Goal: Task Accomplishment & Management: Complete application form

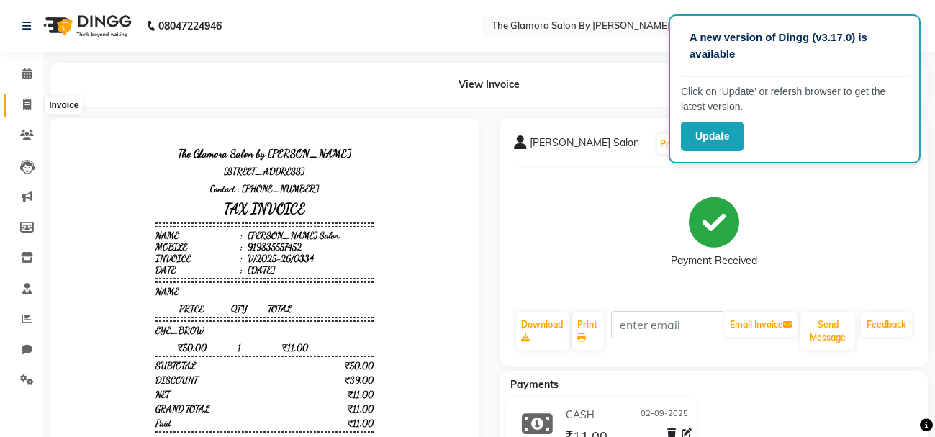
click at [19, 101] on span at bounding box center [26, 105] width 25 height 17
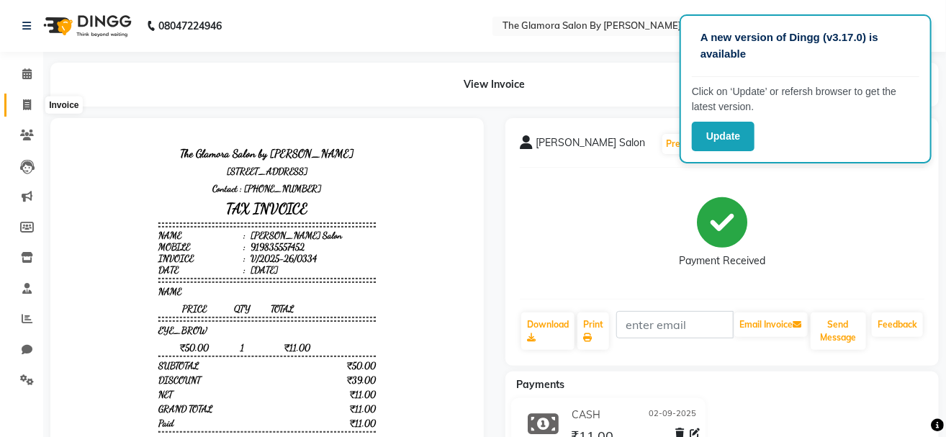
select select "service"
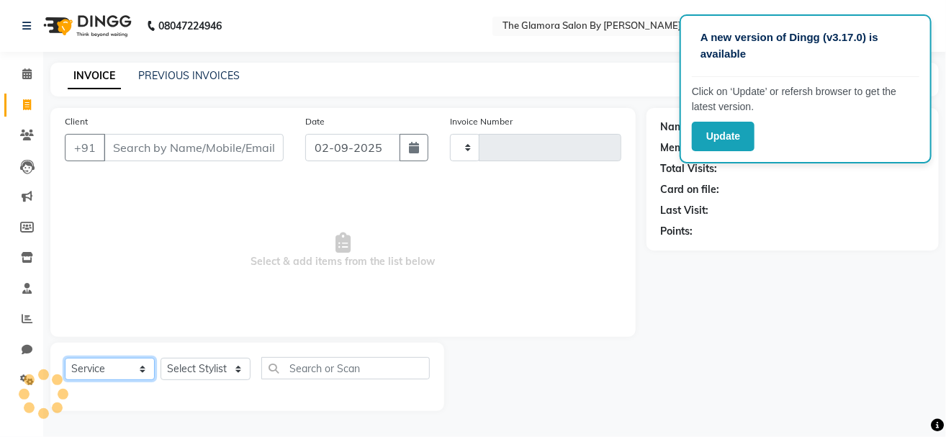
click at [130, 379] on select "Select Service Product Membership Package Voucher Prepaid Gift Card" at bounding box center [110, 369] width 90 height 22
type input "0335"
select select "8241"
select select "service"
click at [65, 358] on select "Select Service Product Membership Package Voucher Prepaid Gift Card" at bounding box center [110, 369] width 90 height 22
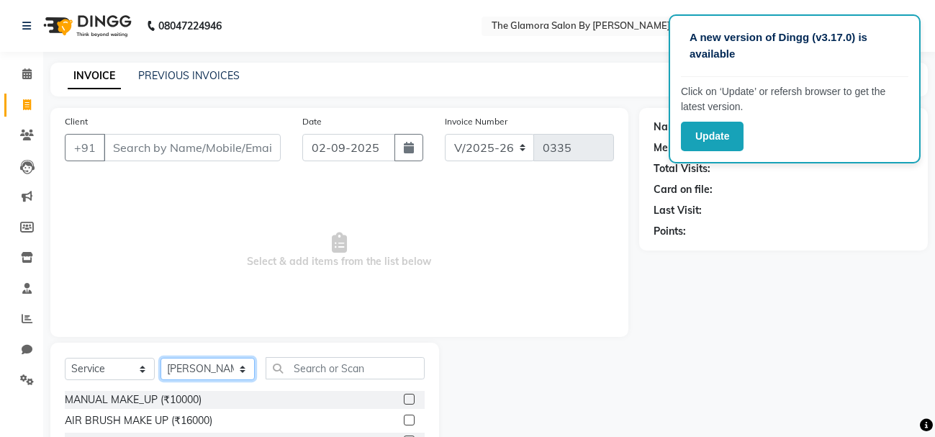
click at [196, 369] on select "Select Stylist [PERSON_NAME] [PERSON_NAME] [PERSON_NAME] GLAMORA SALON BY [PERS…" at bounding box center [208, 369] width 94 height 22
select select "88235"
click at [161, 358] on select "Select Stylist [PERSON_NAME] [PERSON_NAME] [PERSON_NAME] GLAMORA SALON BY [PERS…" at bounding box center [208, 369] width 94 height 22
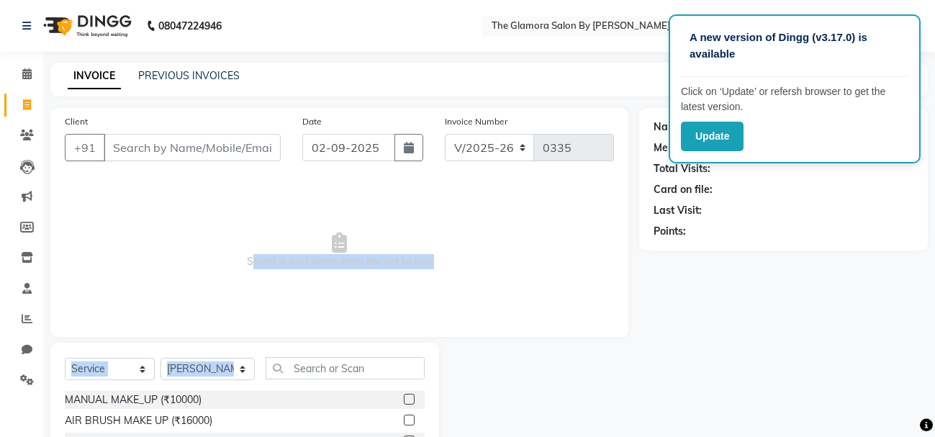
drag, startPoint x: 225, startPoint y: 282, endPoint x: 304, endPoint y: 374, distance: 121.1
click at [304, 374] on div "Client +91 Date [DATE] Invoice Number V/2025 V/[PHONE_NUMBER] Select & add item…" at bounding box center [340, 331] width 600 height 447
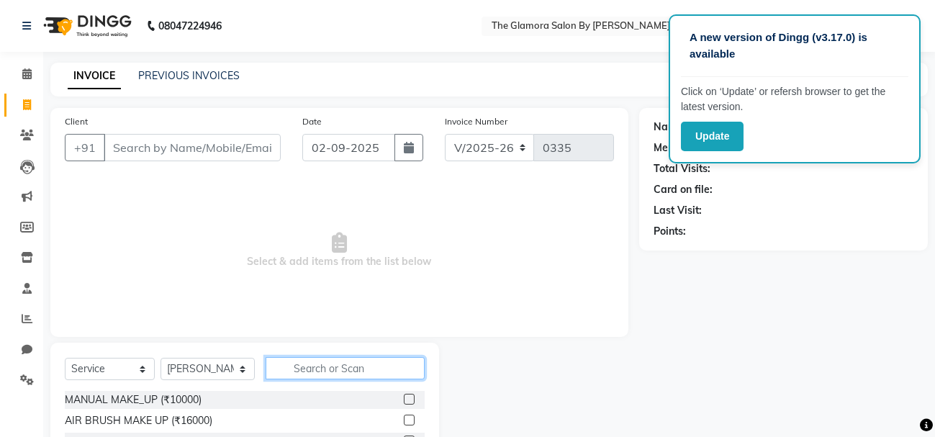
click at [304, 374] on input "text" at bounding box center [345, 368] width 159 height 22
type input "A"
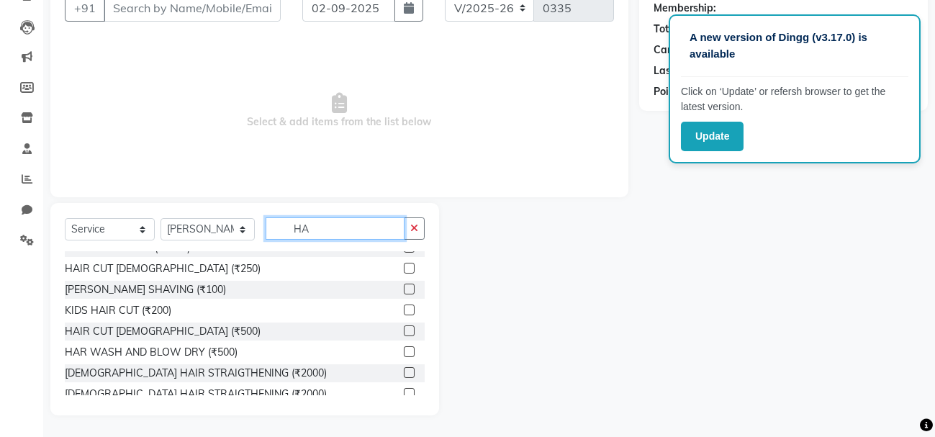
scroll to position [722, 0]
type input "HA"
click at [404, 266] on label at bounding box center [409, 269] width 11 height 11
click at [404, 266] on input "checkbox" at bounding box center [408, 269] width 9 height 9
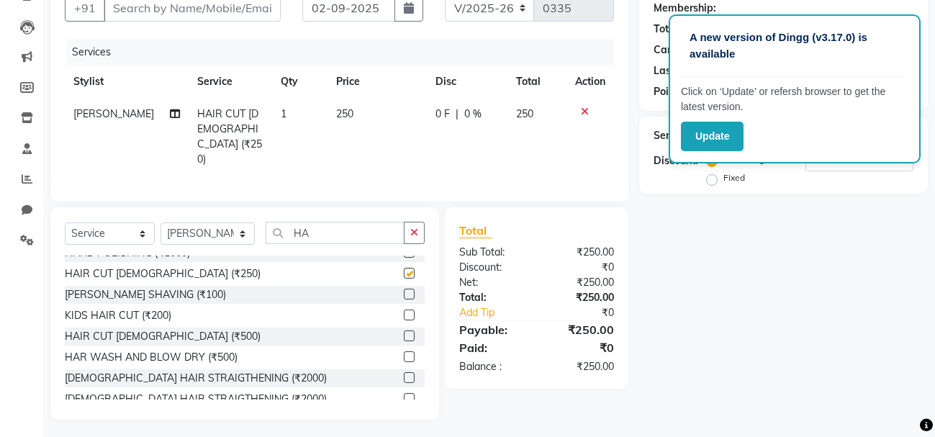
checkbox input "false"
click at [360, 238] on input "HA" at bounding box center [335, 233] width 139 height 22
type input "H"
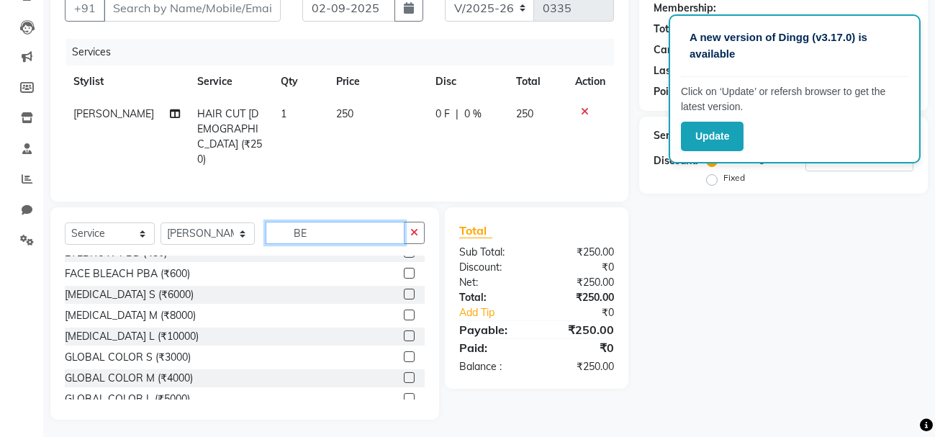
scroll to position [108, 0]
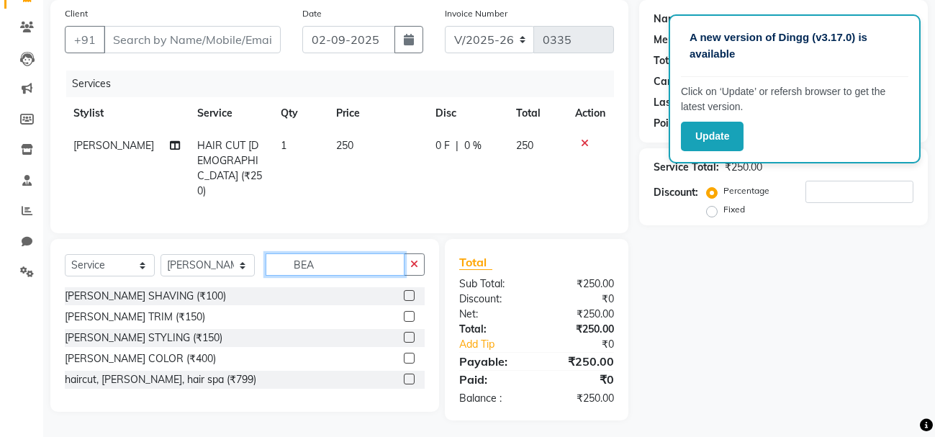
type input "BEA"
click at [408, 329] on div at bounding box center [414, 338] width 21 height 18
click at [410, 332] on label at bounding box center [409, 337] width 11 height 11
click at [410, 333] on input "checkbox" at bounding box center [408, 337] width 9 height 9
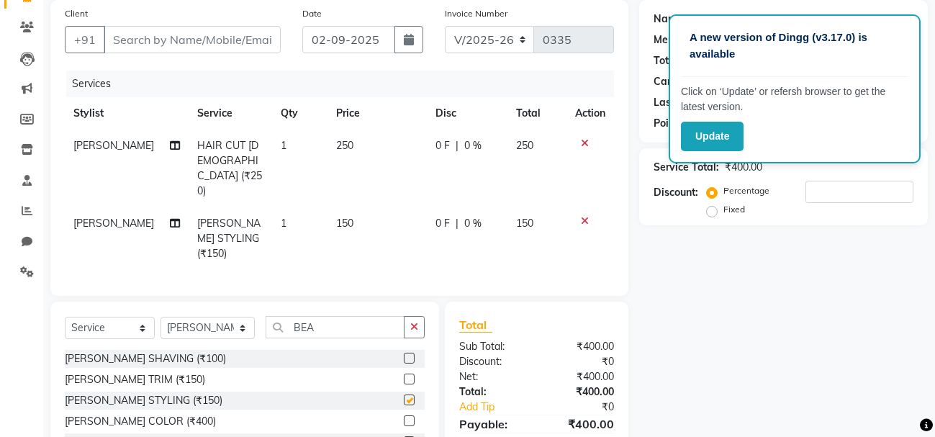
checkbox input "false"
click at [345, 207] on td "150" at bounding box center [377, 238] width 99 height 63
select select "88235"
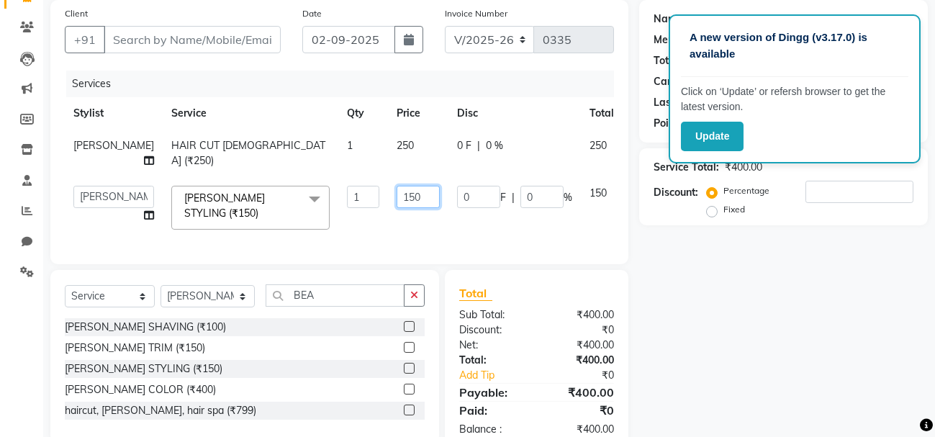
drag, startPoint x: 379, startPoint y: 197, endPoint x: 392, endPoint y: 223, distance: 29.0
click at [392, 223] on td "150" at bounding box center [418, 207] width 60 height 61
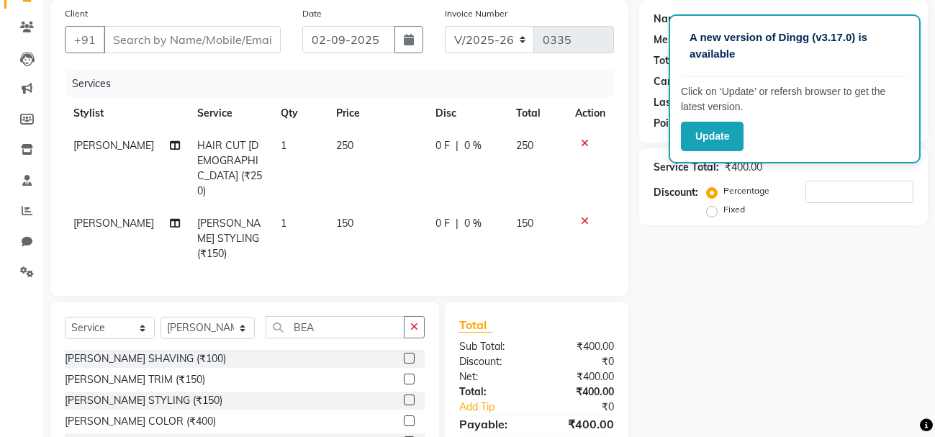
click at [392, 223] on td "150" at bounding box center [377, 238] width 99 height 63
select select "88235"
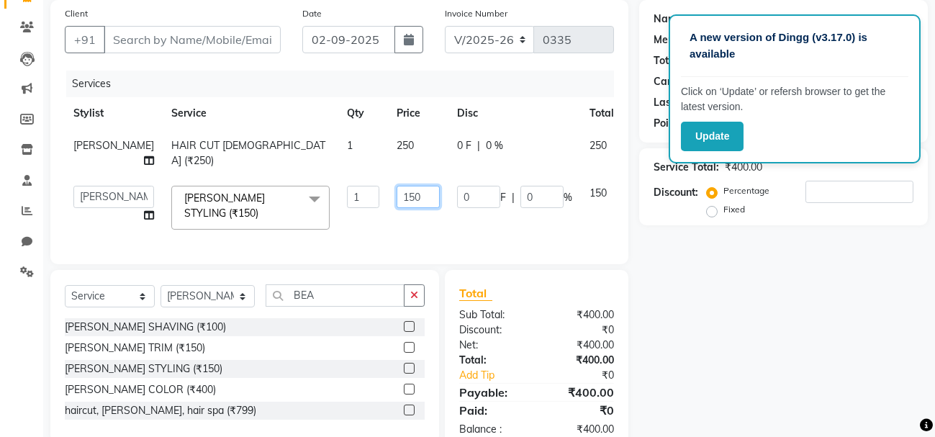
click at [397, 208] on input "150" at bounding box center [418, 197] width 43 height 22
type input "1"
type input "50"
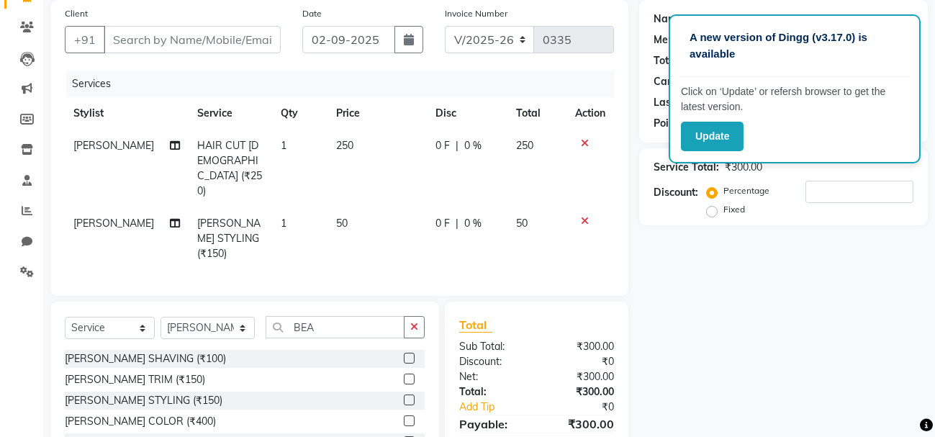
click at [421, 233] on div "Services Stylist Service Qty Price Disc Total Action [PERSON_NAME] HAIR CUT [DE…" at bounding box center [339, 176] width 549 height 211
drag, startPoint x: 787, startPoint y: 312, endPoint x: 836, endPoint y: 246, distance: 82.4
click at [836, 246] on div "Name: Membership: Total Visits: Card on file: Last Visit: Points: Service Total…" at bounding box center [789, 241] width 300 height 483
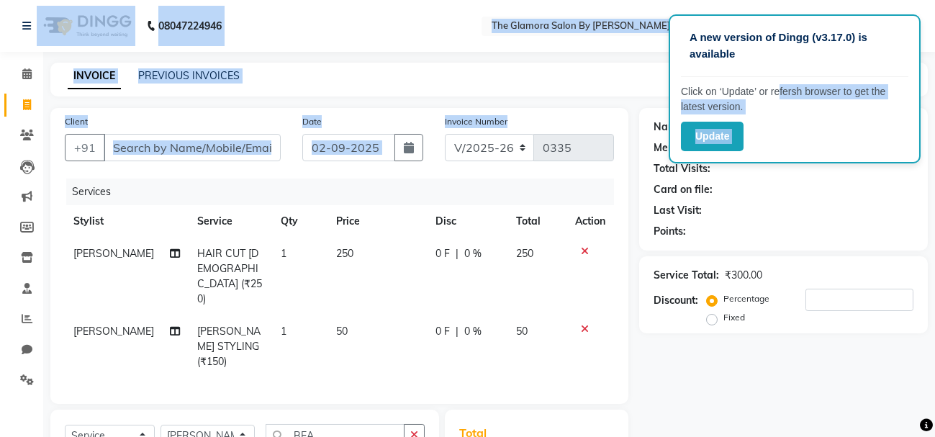
drag, startPoint x: 545, startPoint y: 104, endPoint x: 773, endPoint y: 78, distance: 229.7
click at [773, 78] on app-root "A new version of Dingg (v3.17.0) is available Click on ‘Update’ or refersh brow…" at bounding box center [467, 306] width 935 height 613
click at [773, 78] on div "A new version of Dingg (v3.17.0) is available Click on ‘Update’ or refersh brow…" at bounding box center [795, 88] width 252 height 149
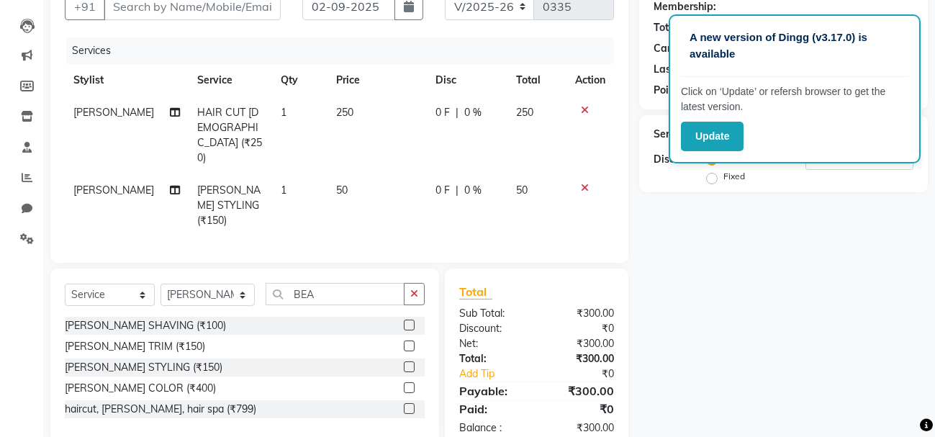
scroll to position [10, 0]
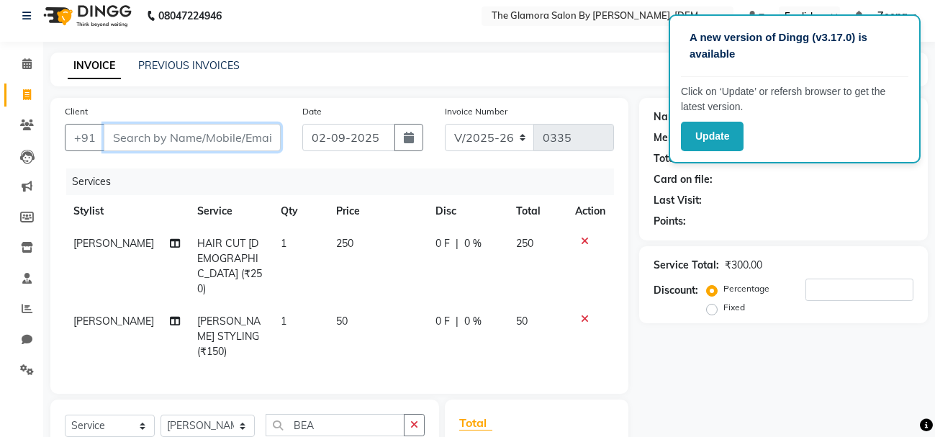
click at [177, 145] on input "Client" at bounding box center [192, 137] width 177 height 27
type input "8"
type input "0"
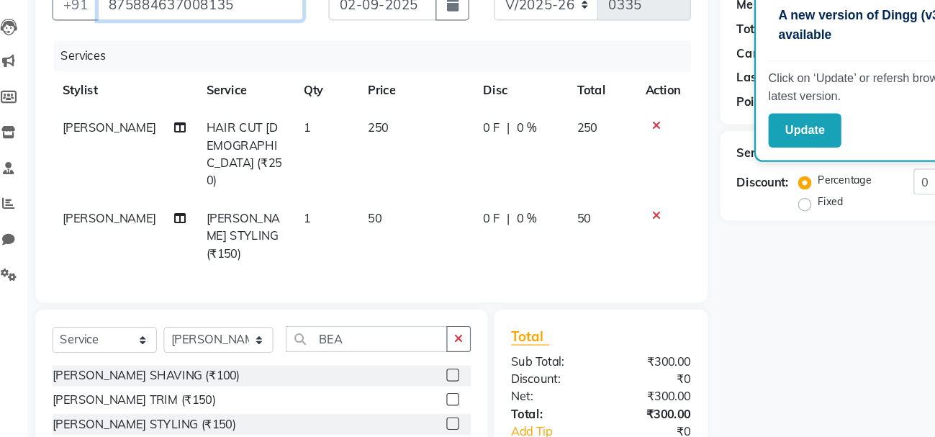
scroll to position [120, 0]
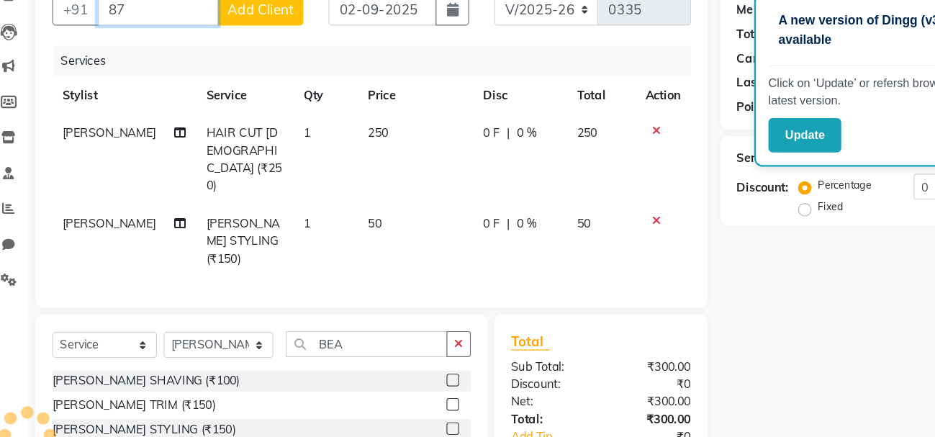
type input "8"
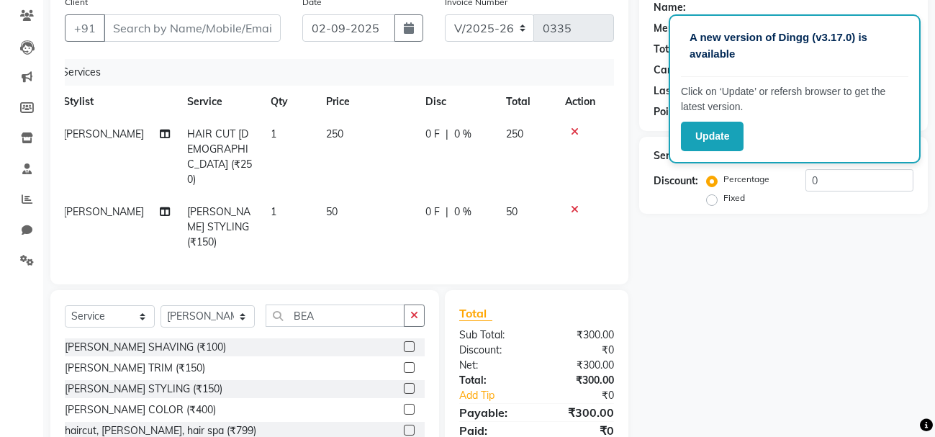
click at [475, 343] on div "Discount:" at bounding box center [493, 350] width 88 height 15
click at [184, 36] on input "Client" at bounding box center [192, 27] width 177 height 27
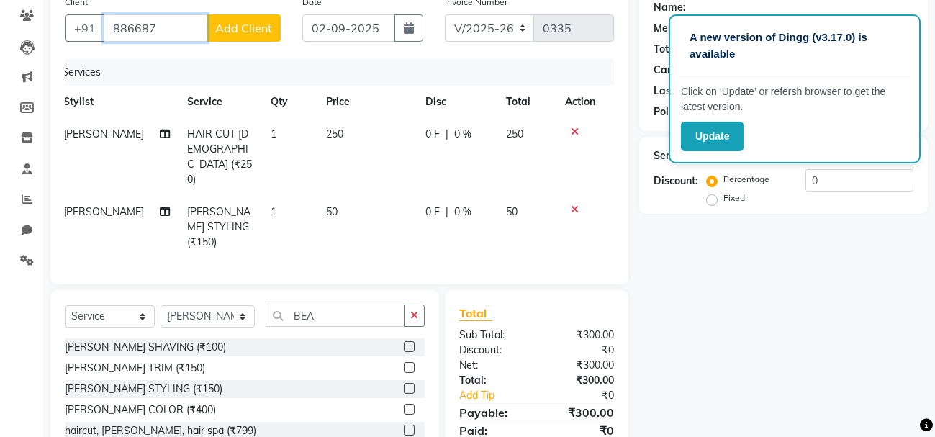
click at [140, 27] on input "886687" at bounding box center [156, 27] width 104 height 27
click at [168, 30] on input "88687" at bounding box center [156, 27] width 104 height 27
type input "886875397"
click at [251, 33] on span "Add Client" at bounding box center [243, 28] width 57 height 14
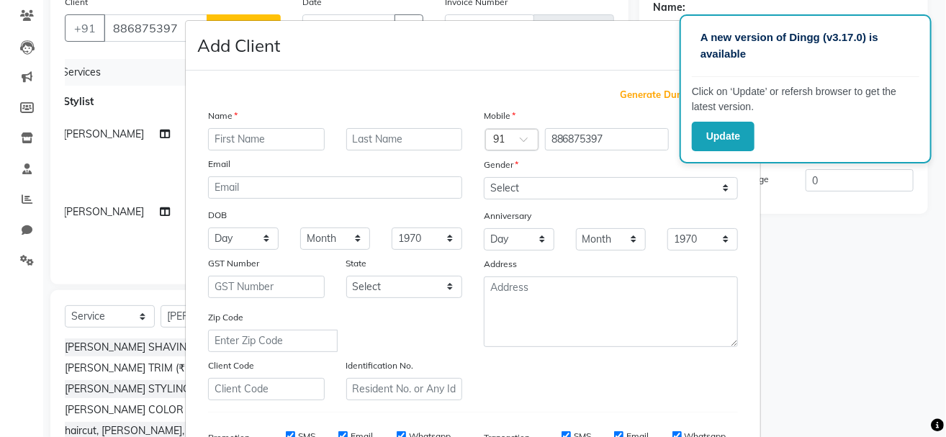
click at [235, 130] on input "text" at bounding box center [266, 139] width 117 height 22
click at [162, 124] on ngb-modal-window "Add Client Generate Dummy Number Name Email DOB Day 01 02 03 04 05 06 07 08 09 …" at bounding box center [473, 218] width 946 height 437
click at [267, 140] on input "text" at bounding box center [266, 139] width 117 height 22
click at [68, 169] on ngb-modal-window "Add Client Generate Dummy Number Name Email DOB Day 01 02 03 04 05 06 07 08 09 …" at bounding box center [473, 218] width 946 height 437
click at [91, 156] on ngb-modal-window "Add Client Generate Dummy Number Name Email DOB Day 01 02 03 04 05 06 07 08 09 …" at bounding box center [473, 218] width 946 height 437
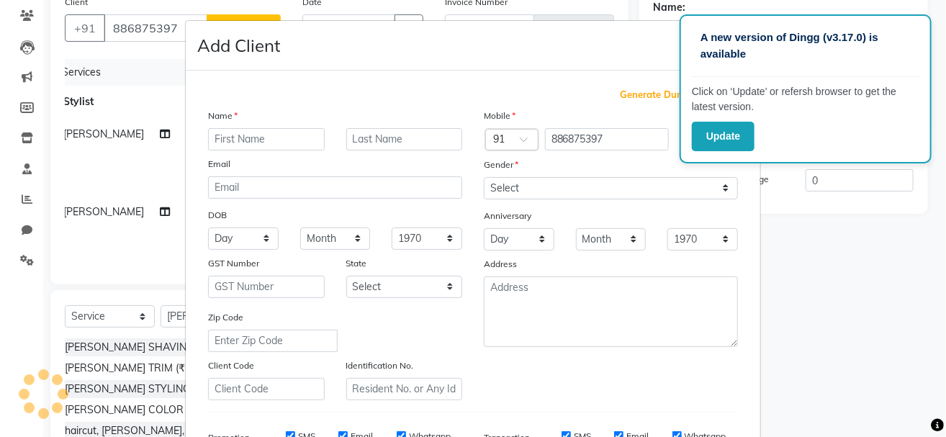
click at [123, 226] on ngb-modal-window "Add Client Generate Dummy Number Name Email DOB Day 01 02 03 04 05 06 07 08 09 …" at bounding box center [473, 218] width 946 height 437
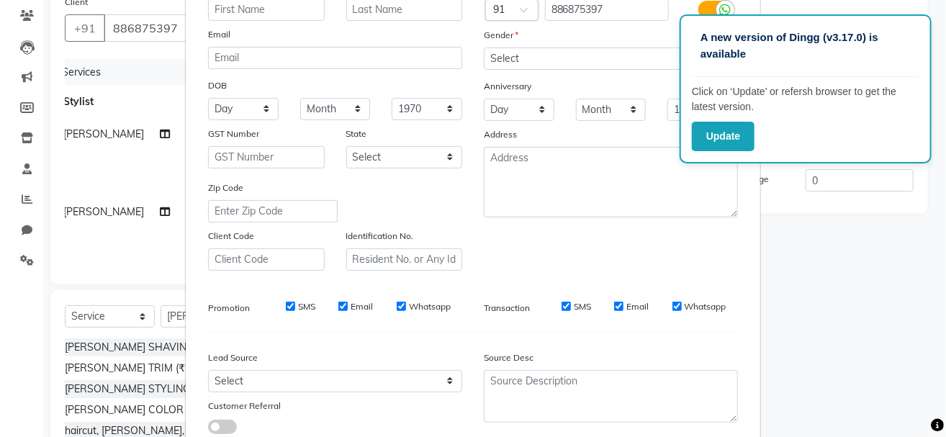
scroll to position [0, 0]
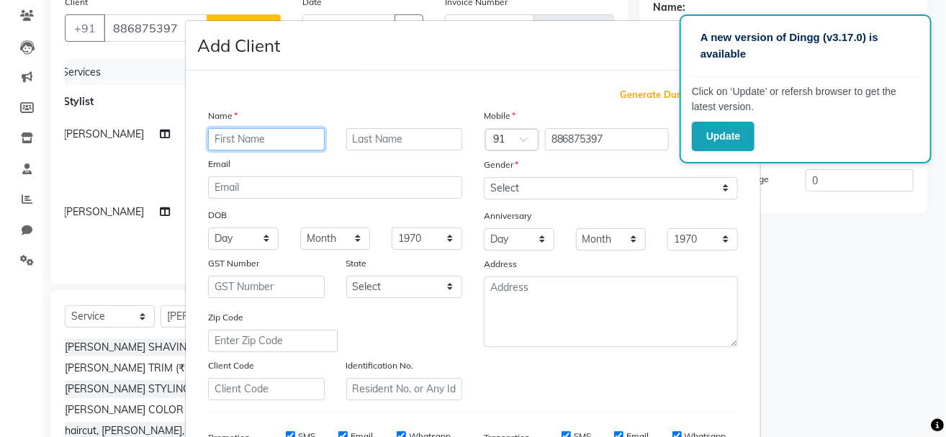
click at [247, 144] on input "text" at bounding box center [266, 139] width 117 height 22
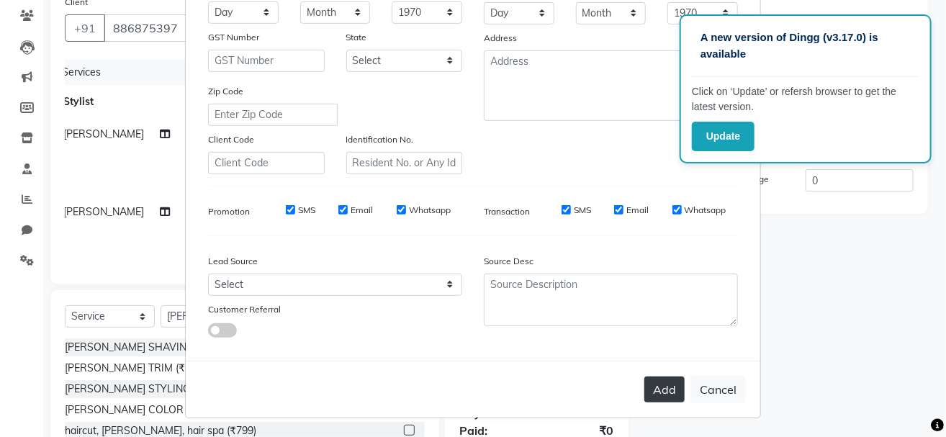
type input "CLIENT"
click at [644, 383] on button "Add" at bounding box center [664, 390] width 40 height 26
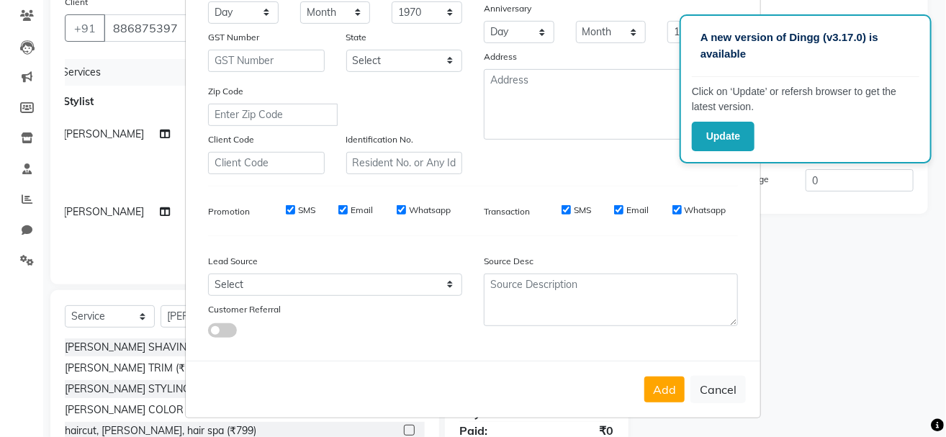
drag, startPoint x: 668, startPoint y: 387, endPoint x: 516, endPoint y: 130, distance: 298.9
click at [516, 130] on form "Add Client Generate Dummy Number Name CLIENT Email DOB Day 01 02 03 04 05 06 07…" at bounding box center [473, 106] width 575 height 623
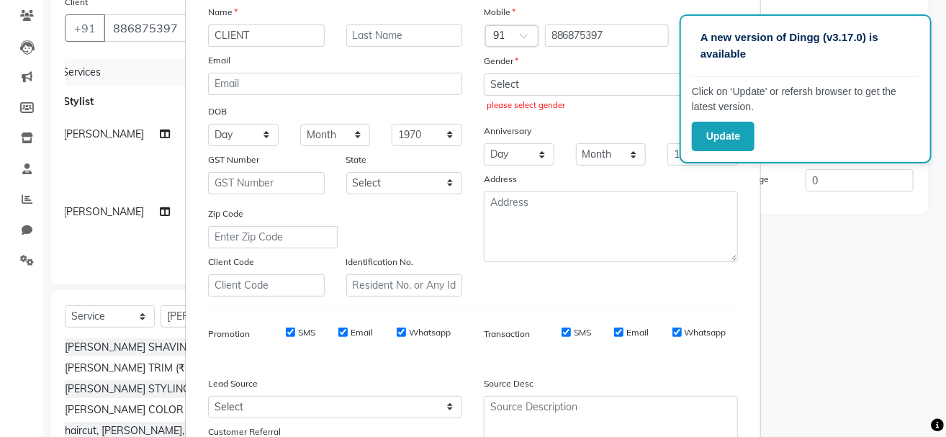
scroll to position [64, 0]
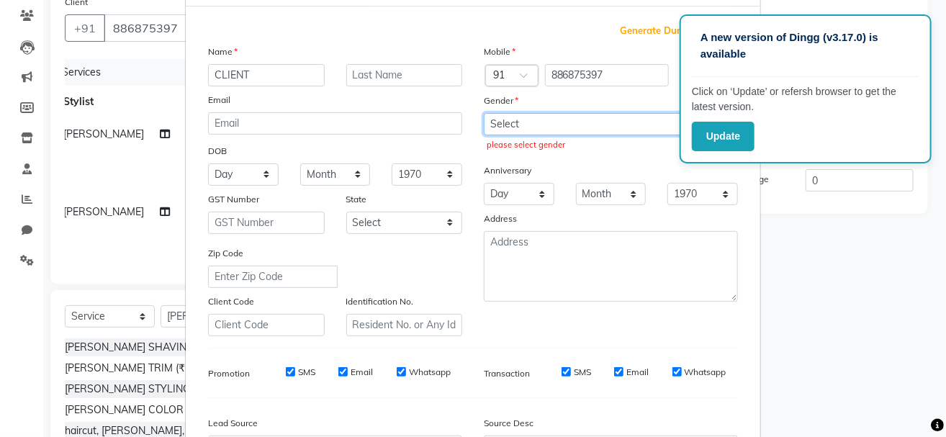
click at [516, 130] on select "Select [DEMOGRAPHIC_DATA] [DEMOGRAPHIC_DATA] Other Prefer Not To Say" at bounding box center [611, 124] width 254 height 22
select select "[DEMOGRAPHIC_DATA]"
click at [484, 113] on select "Select [DEMOGRAPHIC_DATA] [DEMOGRAPHIC_DATA] Other Prefer Not To Say" at bounding box center [611, 124] width 254 height 22
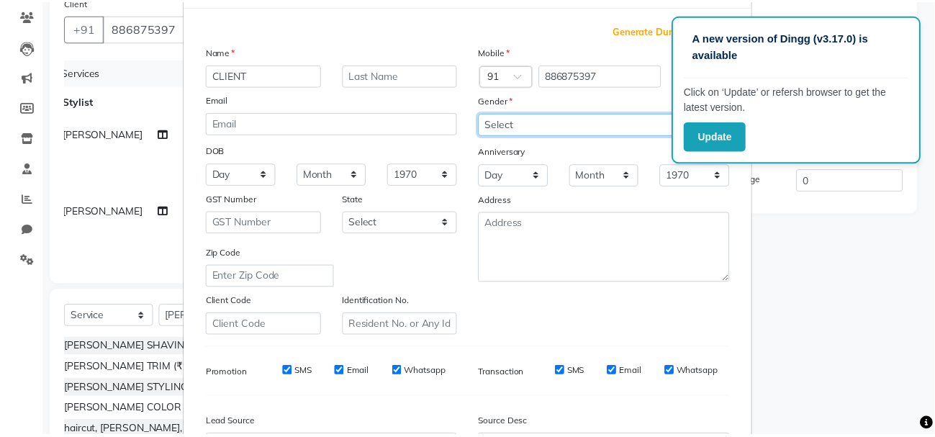
scroll to position [226, 0]
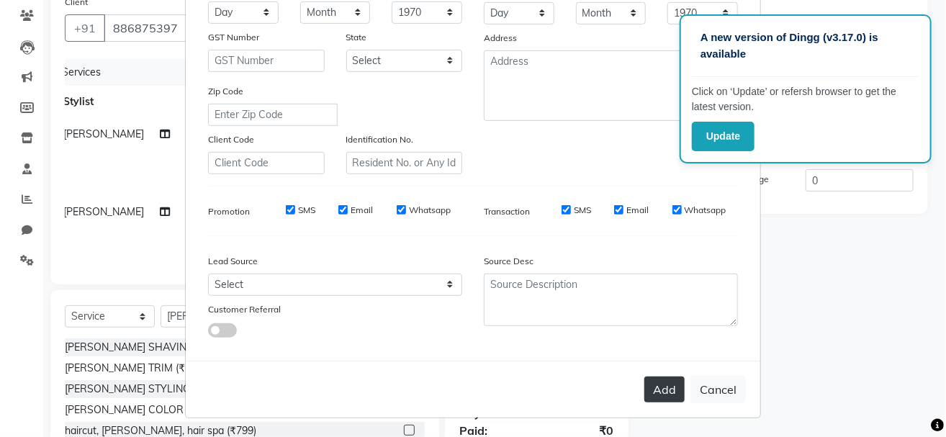
click at [668, 388] on button "Add" at bounding box center [664, 390] width 40 height 26
select select
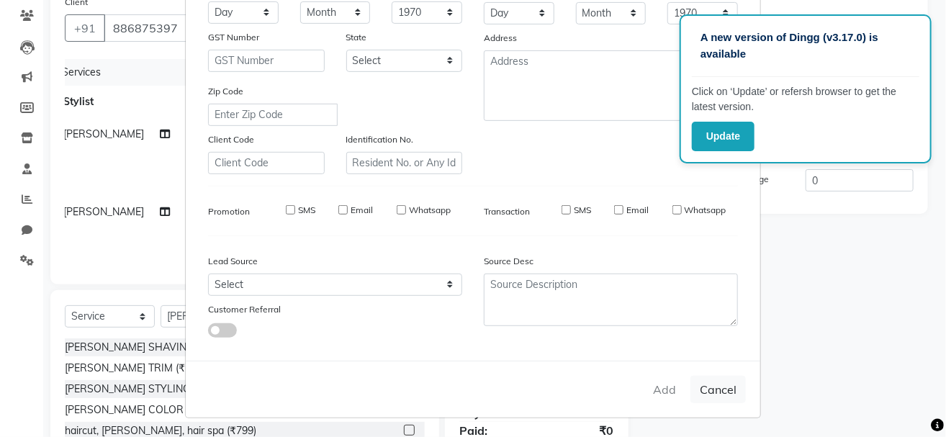
select select
checkbox input "false"
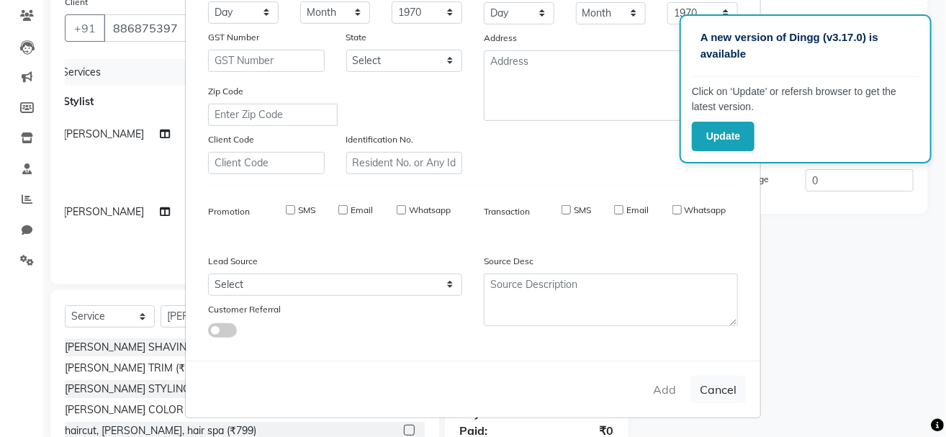
checkbox input "false"
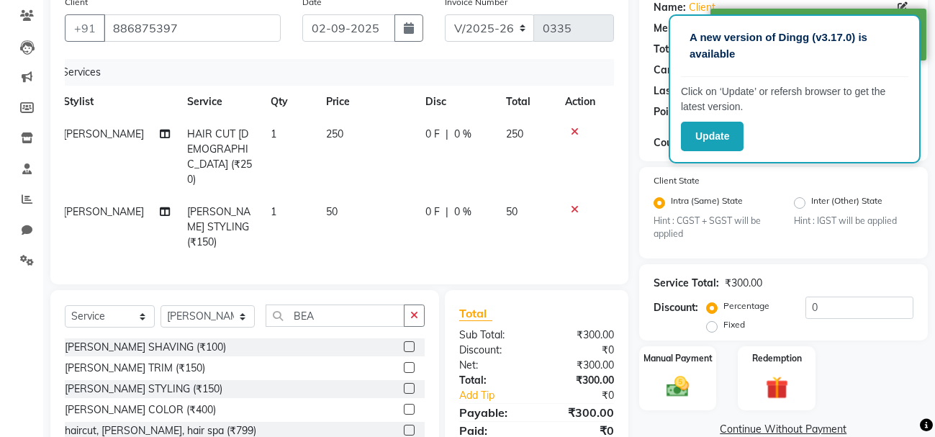
scroll to position [144, 0]
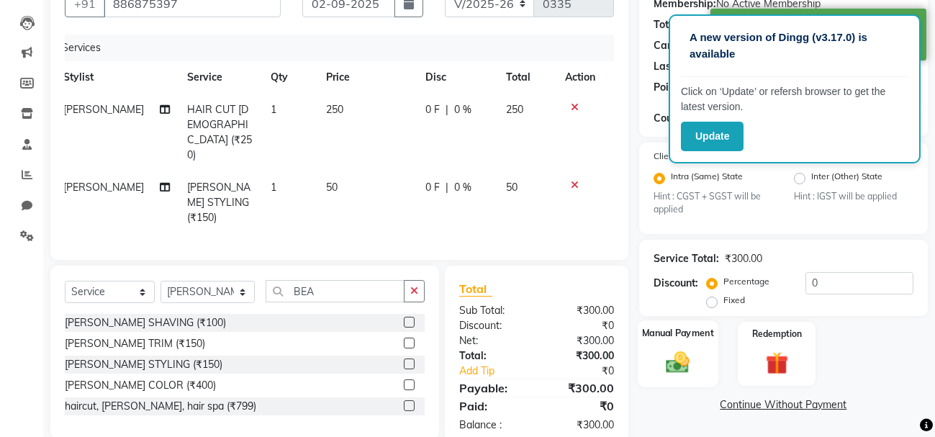
click at [650, 377] on div "Manual Payment" at bounding box center [677, 353] width 81 height 66
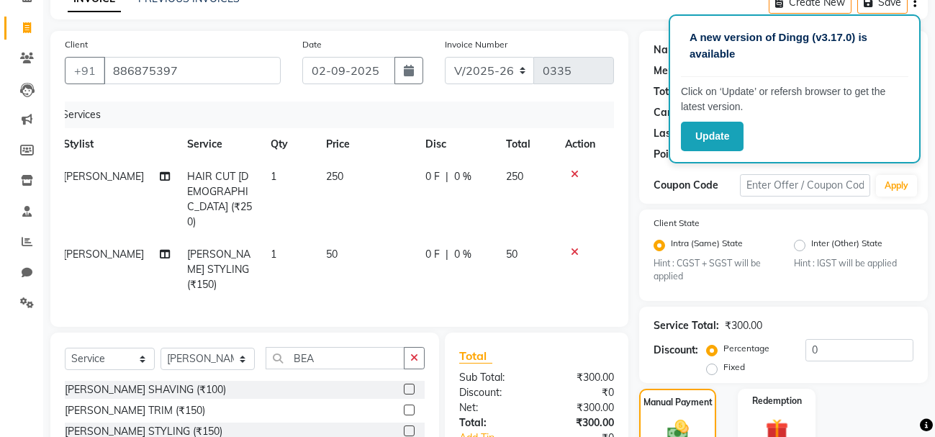
scroll to position [235, 0]
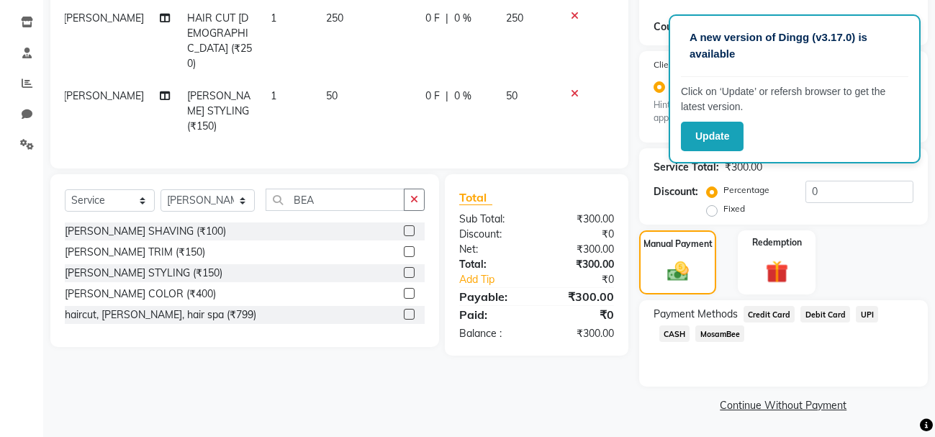
click at [856, 315] on span "UPI" at bounding box center [867, 314] width 22 height 17
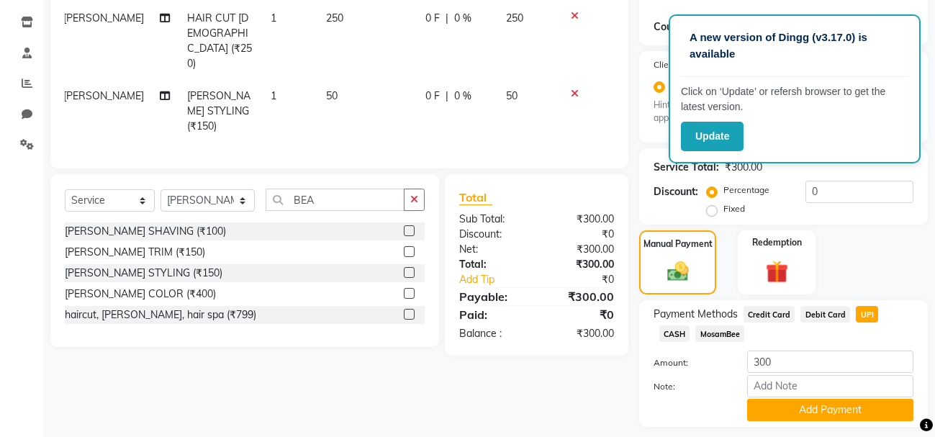
scroll to position [277, 0]
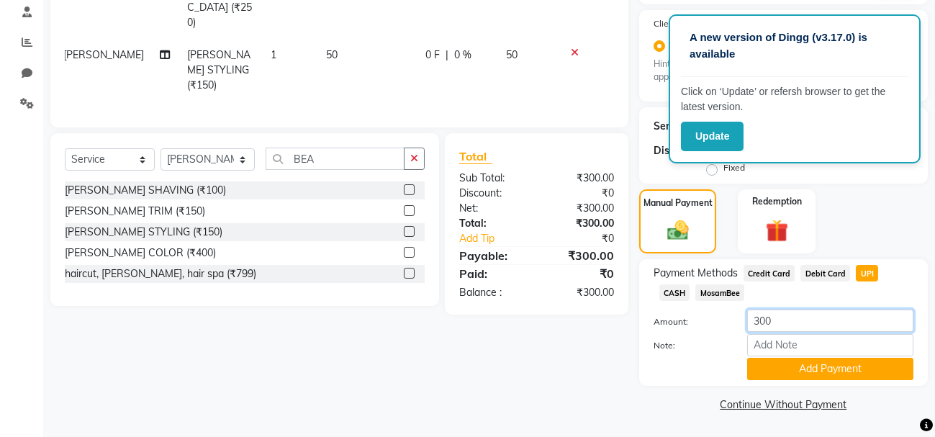
click at [800, 323] on input "300" at bounding box center [830, 321] width 166 height 22
type input "3"
type input "300"
click at [789, 367] on button "Add Payment" at bounding box center [830, 369] width 166 height 22
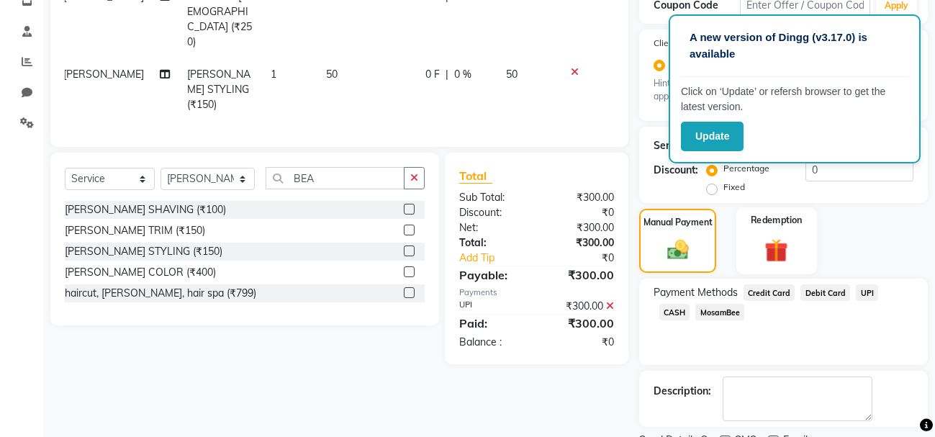
scroll to position [318, 0]
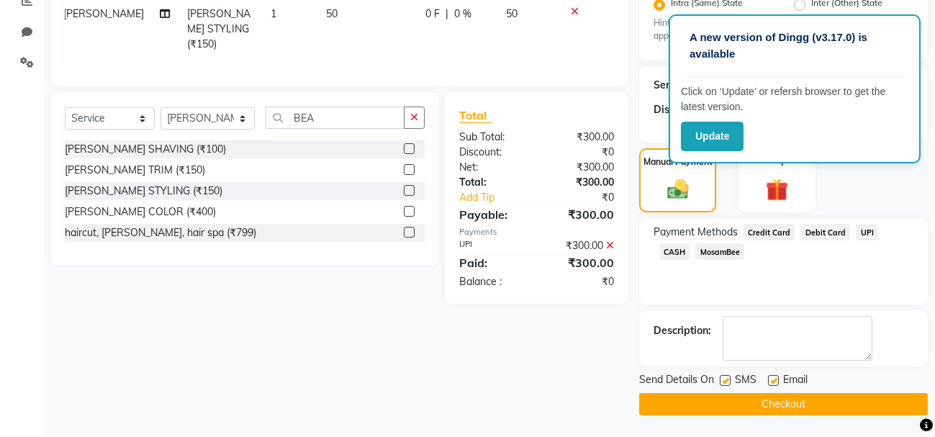
click at [758, 399] on button "Checkout" at bounding box center [783, 404] width 289 height 22
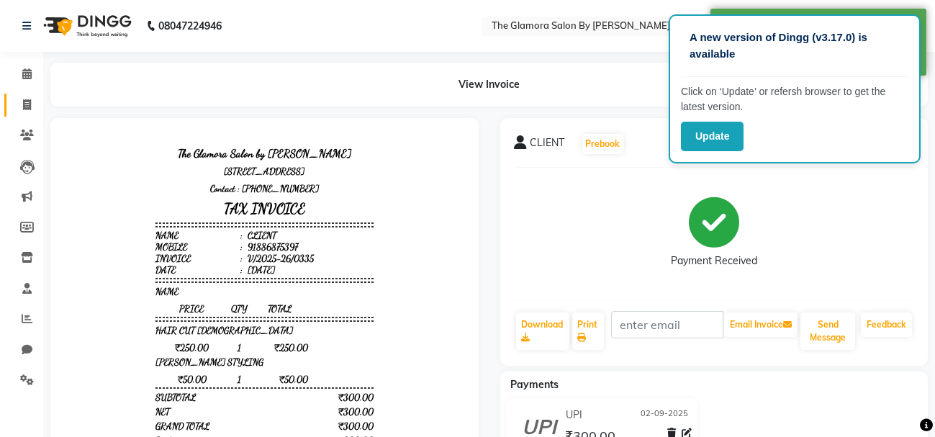
click at [22, 95] on link "Invoice" at bounding box center [21, 106] width 35 height 24
select select "service"
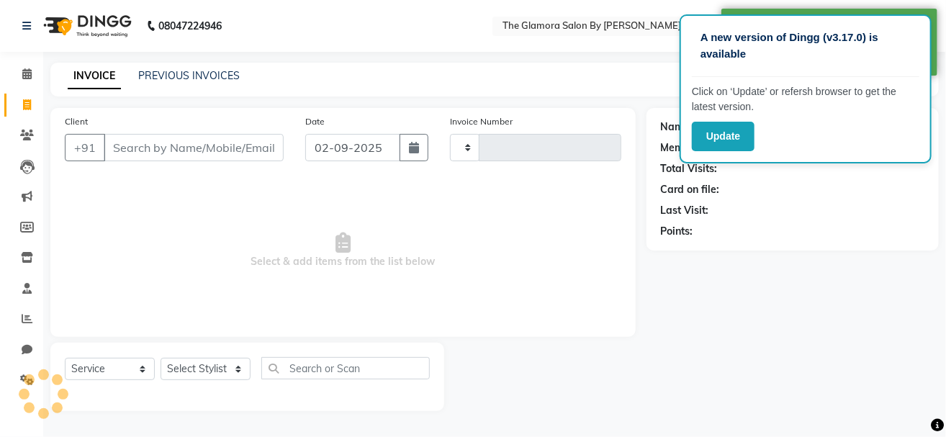
type input "0336"
select select "8241"
select select "V"
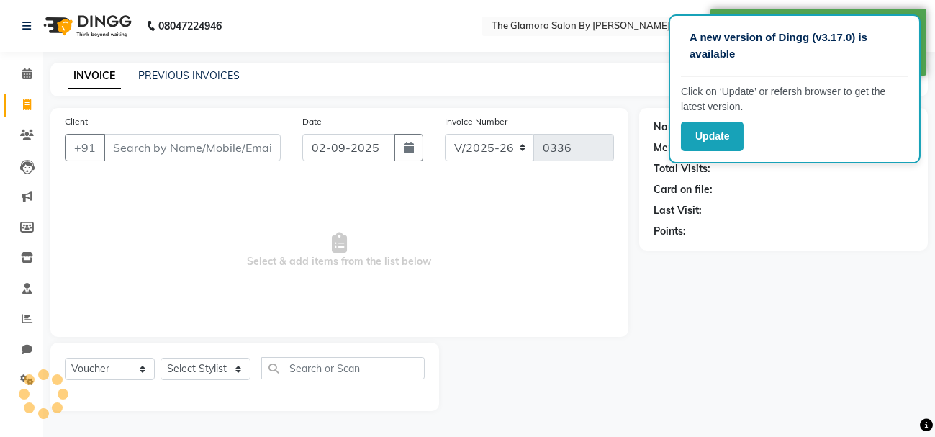
select select "78473"
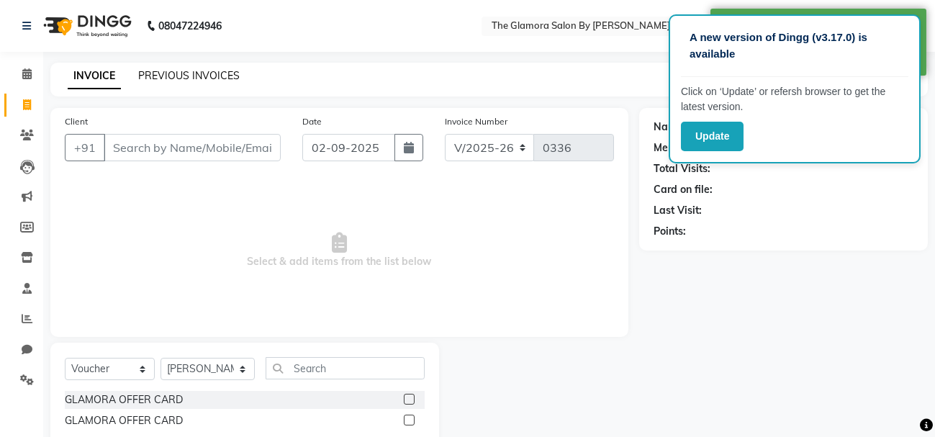
click at [202, 73] on link "PREVIOUS INVOICES" at bounding box center [189, 75] width 102 height 13
